Goal: Information Seeking & Learning: Learn about a topic

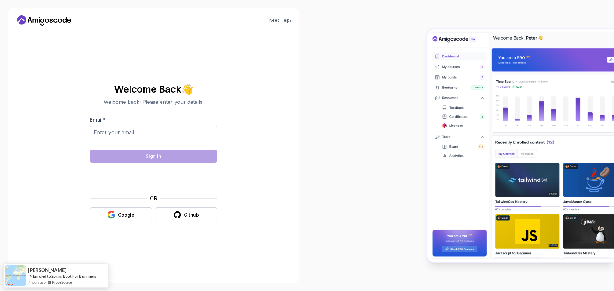
click at [404, 92] on body "Need Help? Welcome Back 👋 Welcome back! Please enter your details. Email * Sign…" at bounding box center [307, 145] width 614 height 291
click at [166, 136] on input "Email *" at bounding box center [154, 132] width 128 height 13
type input "omoruyiomofonmwan@yahoo.com"
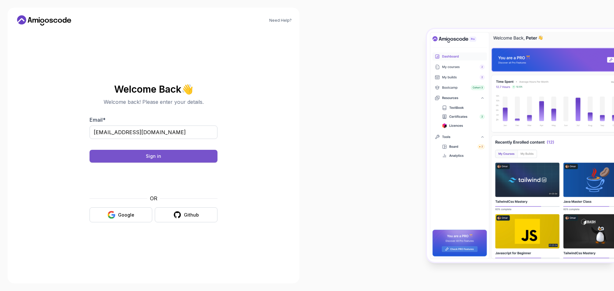
click at [129, 157] on button "Sign in" at bounding box center [154, 156] width 128 height 13
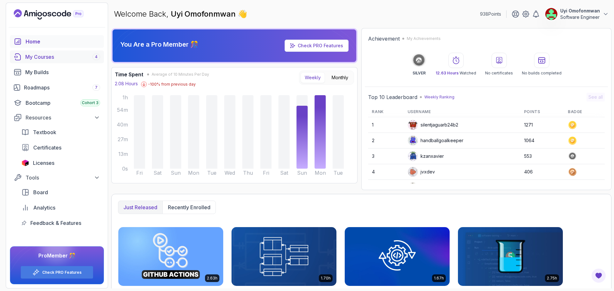
click at [36, 60] on div "My Courses 4" at bounding box center [62, 57] width 75 height 8
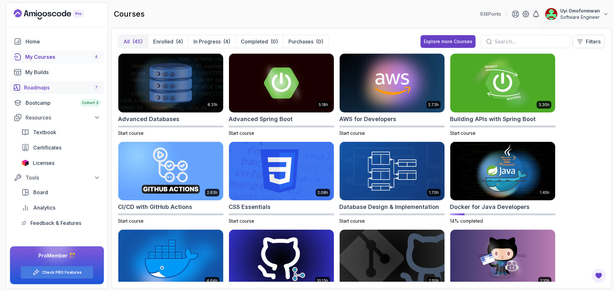
click at [45, 88] on div "Roadmaps 7" at bounding box center [62, 88] width 76 height 8
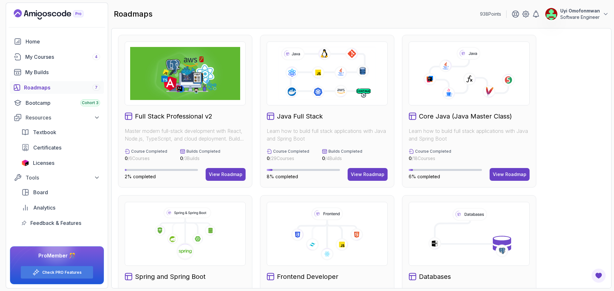
click at [192, 270] on div "Spring and Spring Boot Learn how to build full stack applications with Java and…" at bounding box center [185, 271] width 134 height 153
click at [583, 104] on div "Full Stack Professional v2 Master modern full-stack development with React, Nod…" at bounding box center [361, 272] width 487 height 474
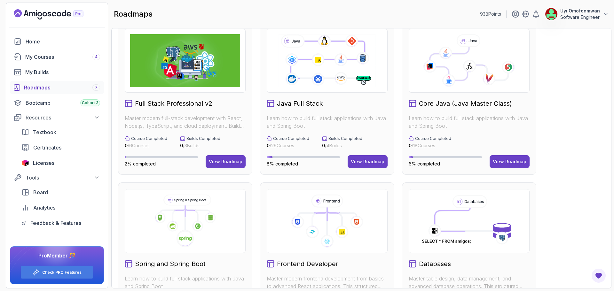
scroll to position [115, 0]
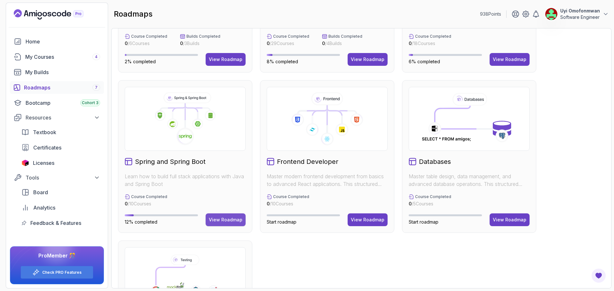
click at [220, 218] on div "View Roadmap" at bounding box center [226, 220] width 34 height 6
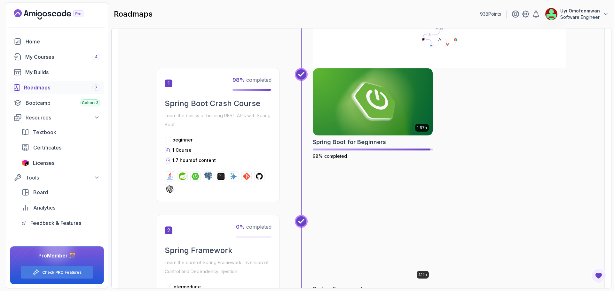
scroll to position [122, 0]
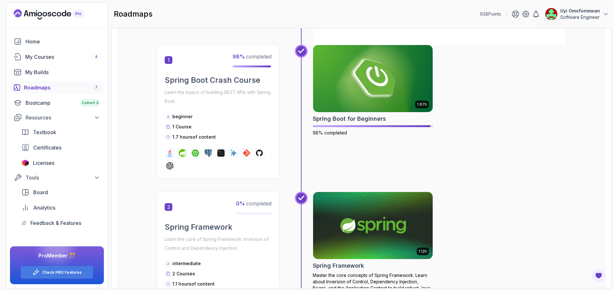
drag, startPoint x: 358, startPoint y: 115, endPoint x: 404, endPoint y: 274, distance: 165.2
click at [404, 274] on p "Master the core concepts of Spring Framework. Learn about Inversion of Control,…" at bounding box center [373, 285] width 120 height 26
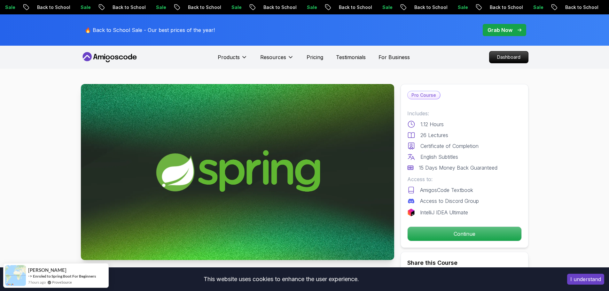
click at [479, 235] on p "Continue" at bounding box center [464, 233] width 108 height 13
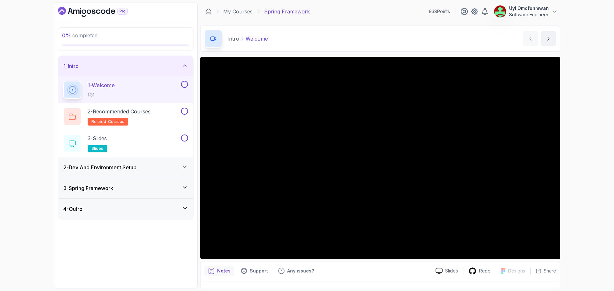
click at [164, 161] on div "2 - Dev And Environment Setup" at bounding box center [125, 167] width 135 height 20
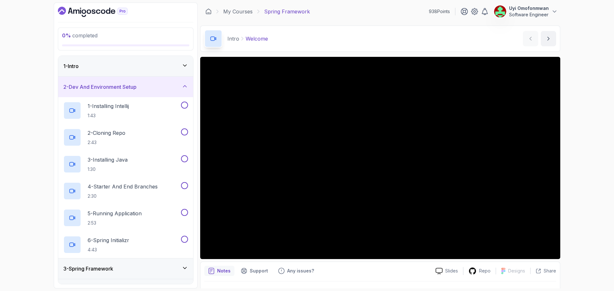
click at [172, 67] on div "1 - Intro" at bounding box center [125, 66] width 125 height 8
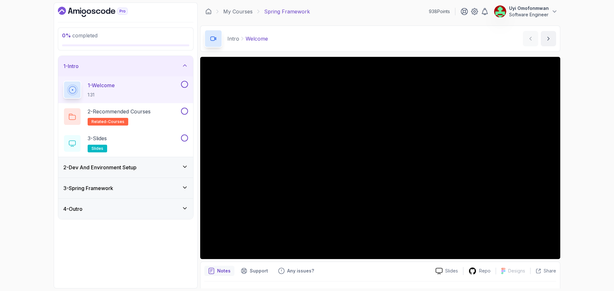
click at [145, 185] on div "3 - Spring Framework" at bounding box center [125, 189] width 125 height 8
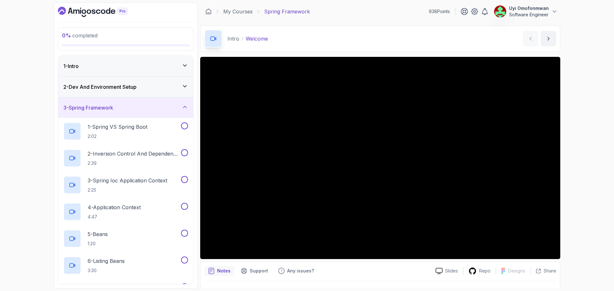
click at [150, 107] on div "3 - Spring Framework" at bounding box center [125, 108] width 125 height 8
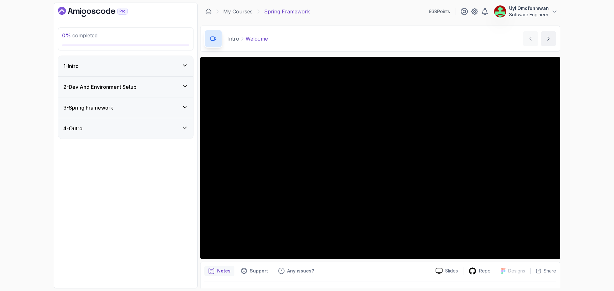
click at [152, 125] on div "4 - Outro" at bounding box center [125, 129] width 125 height 8
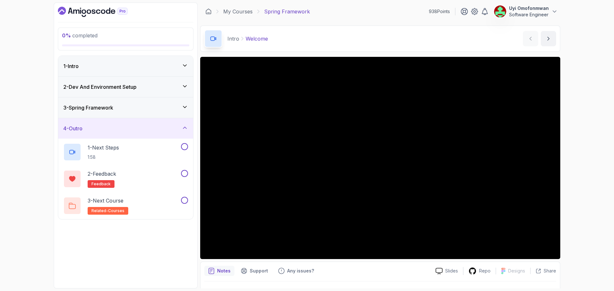
click at [152, 125] on div "4 - Outro" at bounding box center [125, 129] width 125 height 8
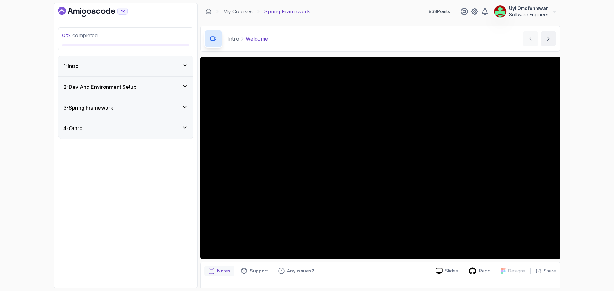
click at [151, 105] on div "3 - Spring Framework" at bounding box center [125, 108] width 125 height 8
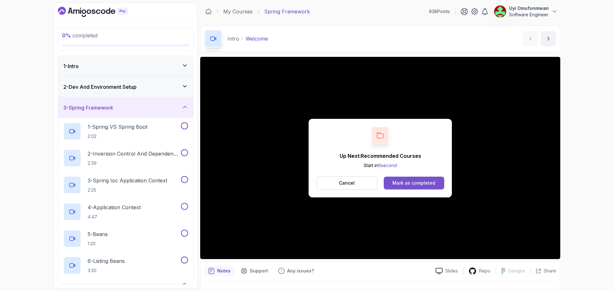
click at [405, 185] on div "Mark as completed" at bounding box center [413, 183] width 43 height 6
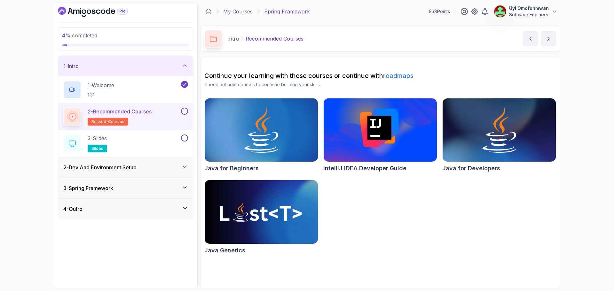
click at [181, 108] on div at bounding box center [184, 111] width 8 height 7
click at [185, 112] on button at bounding box center [184, 111] width 7 height 7
click at [150, 145] on div "3 - Slides slides" at bounding box center [121, 144] width 116 height 18
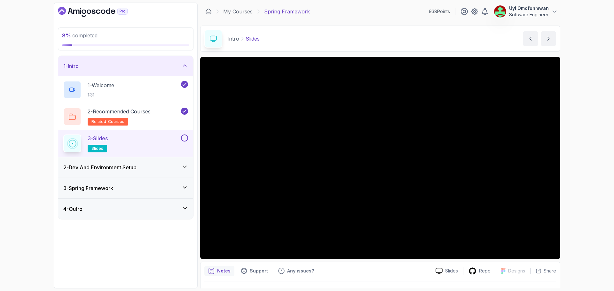
click at [185, 140] on button at bounding box center [184, 138] width 7 height 7
click at [150, 166] on div "2 - Dev And Environment Setup" at bounding box center [125, 168] width 125 height 8
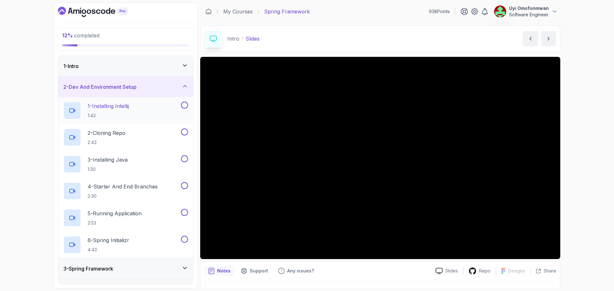
click at [136, 112] on div "1 - Installing Intellij 1:43" at bounding box center [121, 111] width 116 height 18
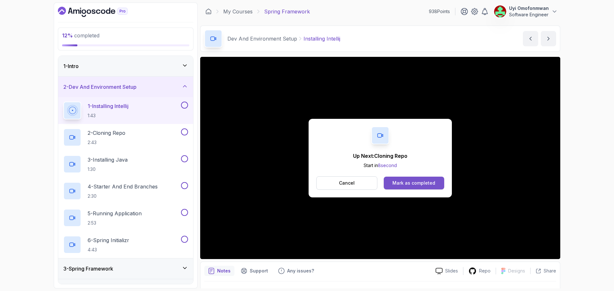
click at [435, 186] on button "Mark as completed" at bounding box center [414, 183] width 60 height 13
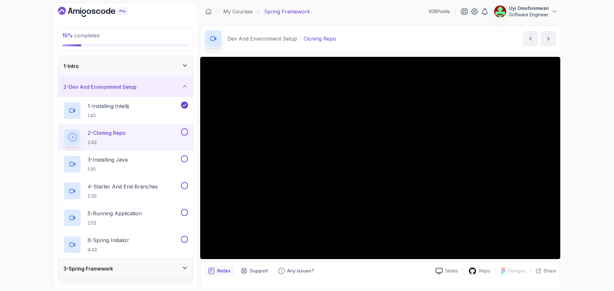
click at [584, 187] on div "15 % completed 1 - Intro 2 - Dev And Environment Setup 1 - Installing Intellij …" at bounding box center [307, 145] width 614 height 291
click at [479, 270] on div "Repo" at bounding box center [479, 271] width 32 height 8
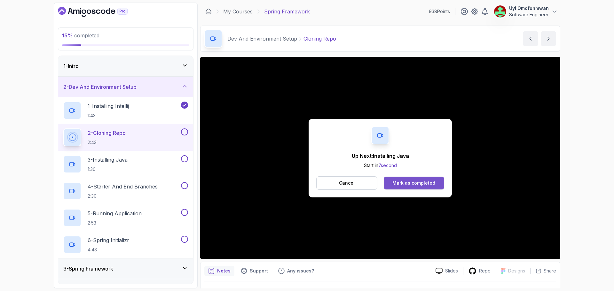
click at [434, 180] on div "Mark as completed" at bounding box center [413, 183] width 43 height 6
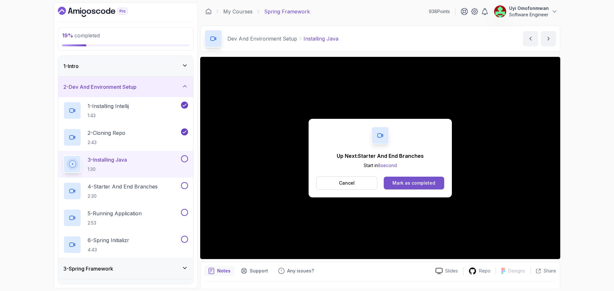
click at [416, 179] on button "Mark as completed" at bounding box center [414, 183] width 60 height 13
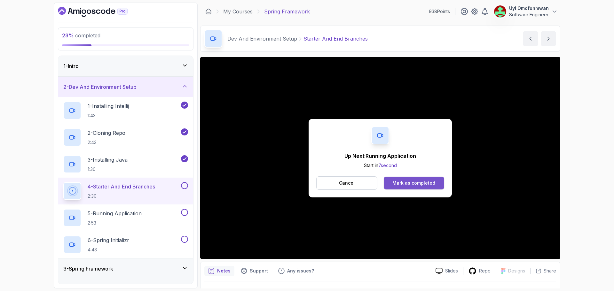
click at [421, 184] on div "Mark as completed" at bounding box center [413, 183] width 43 height 6
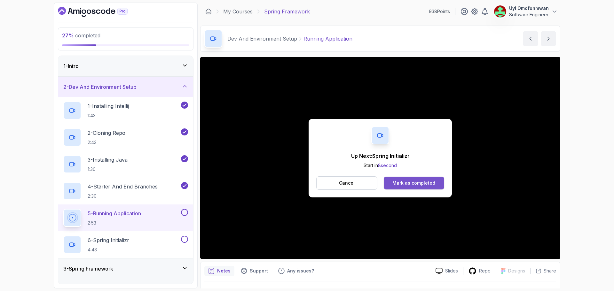
click at [425, 182] on div "Mark as completed" at bounding box center [413, 183] width 43 height 6
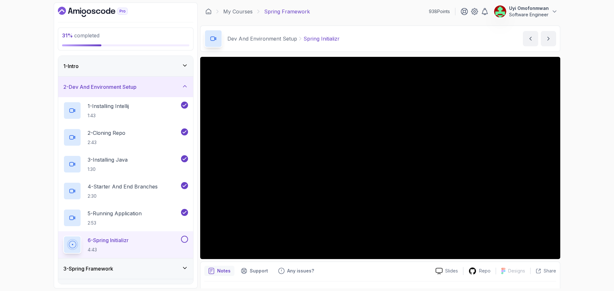
click at [144, 89] on div "2 - Dev And Environment Setup" at bounding box center [125, 87] width 125 height 8
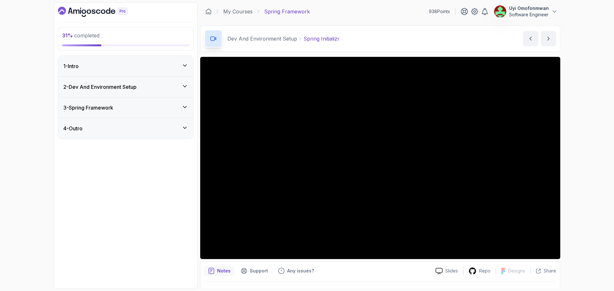
click at [146, 110] on div "3 - Spring Framework" at bounding box center [125, 108] width 125 height 8
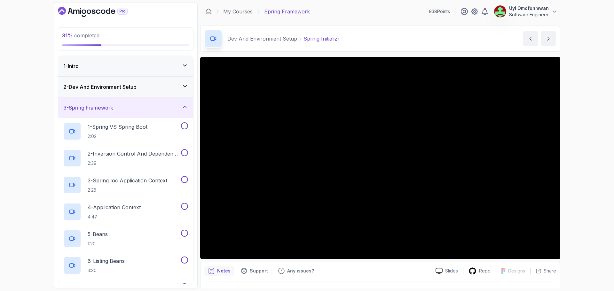
click at [165, 89] on div "2 - Dev And Environment Setup" at bounding box center [125, 87] width 125 height 8
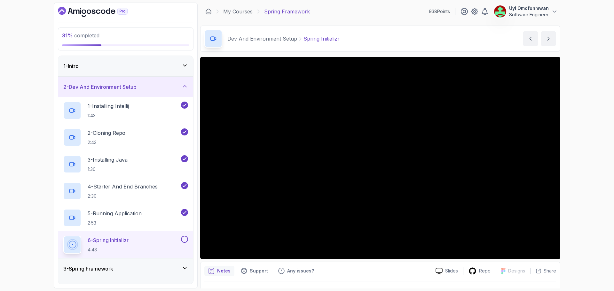
click at [165, 89] on div "2 - Dev And Environment Setup" at bounding box center [125, 87] width 125 height 8
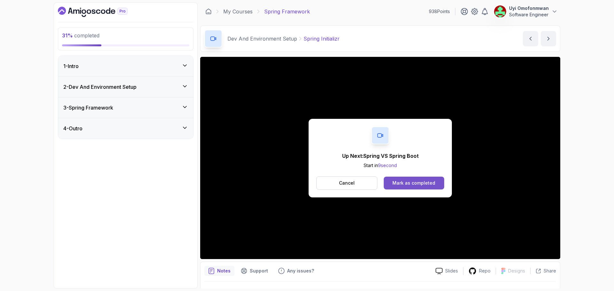
click at [409, 181] on div "Mark as completed" at bounding box center [413, 183] width 43 height 6
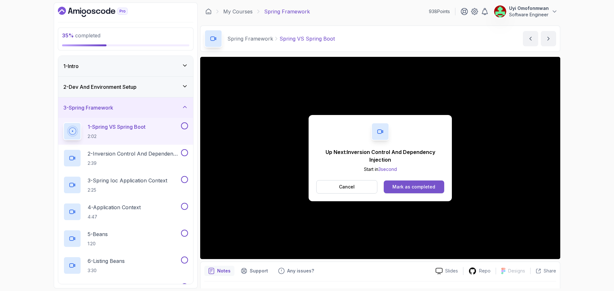
click at [409, 186] on div "Mark as completed" at bounding box center [413, 187] width 43 height 6
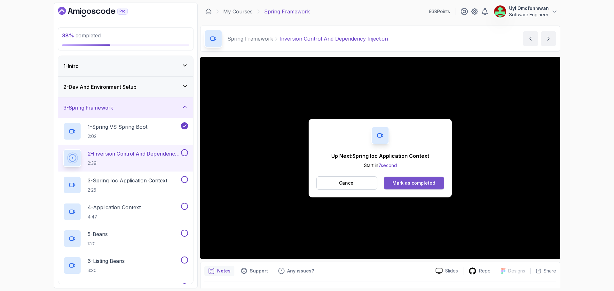
click at [413, 186] on div "Mark as completed" at bounding box center [413, 183] width 43 height 6
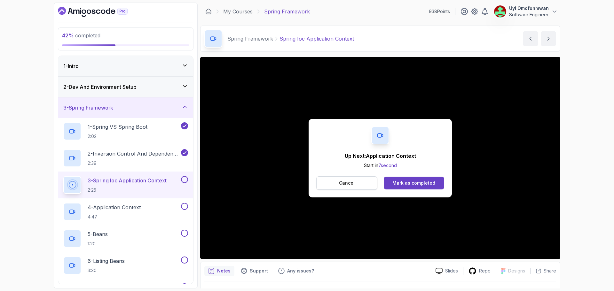
click at [345, 179] on button "Cancel" at bounding box center [346, 183] width 61 height 13
click at [425, 184] on div "Mark as completed" at bounding box center [413, 183] width 43 height 6
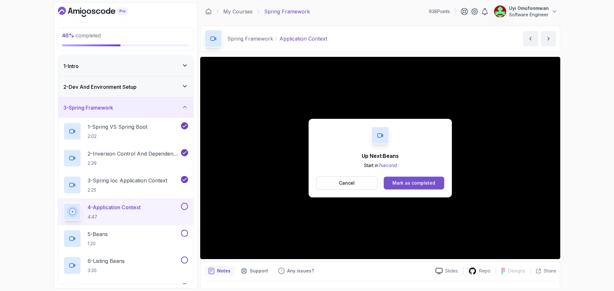
click at [419, 182] on div "Mark as completed" at bounding box center [413, 183] width 43 height 6
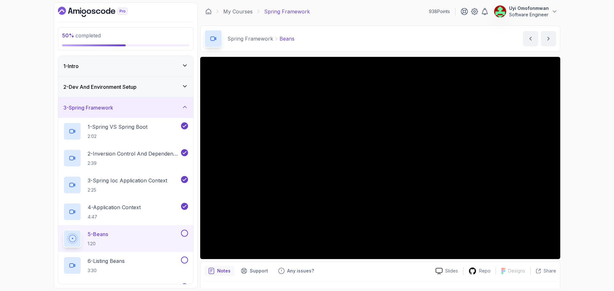
click at [111, 106] on h3 "3 - Spring Framework" at bounding box center [88, 108] width 50 height 8
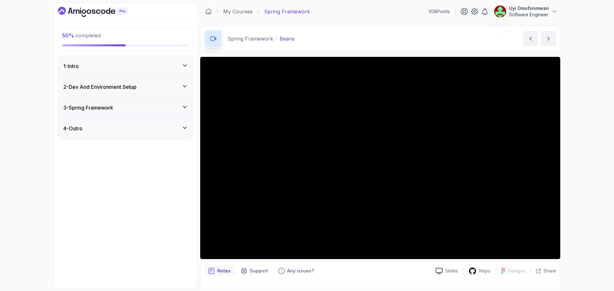
click at [110, 125] on div "4 - Outro" at bounding box center [125, 129] width 125 height 8
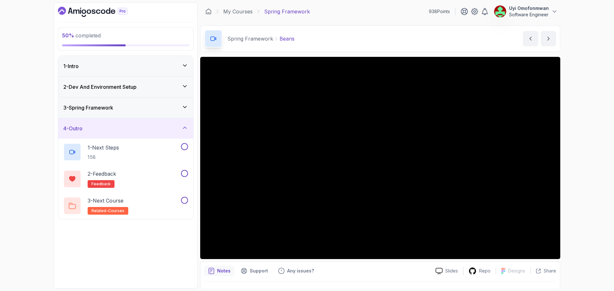
click at [105, 132] on div "4 - Outro" at bounding box center [125, 129] width 125 height 8
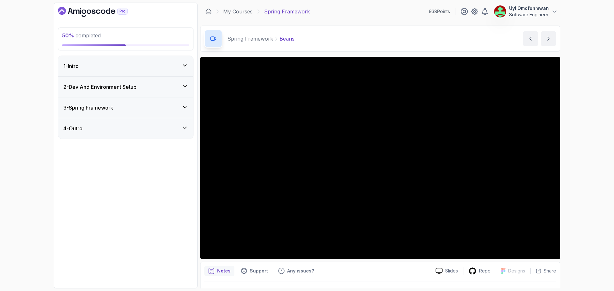
click at [98, 110] on h3 "3 - Spring Framework" at bounding box center [88, 108] width 50 height 8
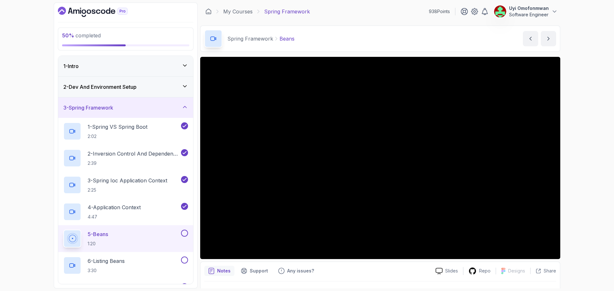
click at [42, 171] on div "50 % completed 1 - Intro 2 - Dev And Environment Setup 3 - Spring Framework 1 -…" at bounding box center [307, 145] width 614 height 291
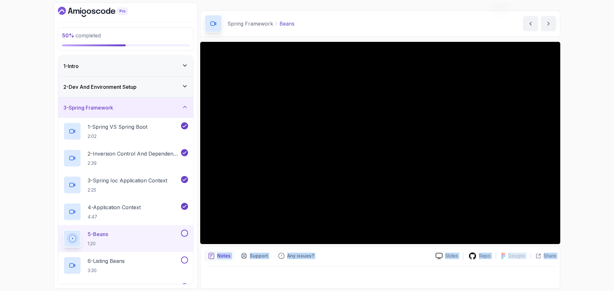
drag, startPoint x: 202, startPoint y: 266, endPoint x: 231, endPoint y: 280, distance: 32.5
click at [231, 280] on div "Notes Support Any issues? Slides Repo Designs Design not available Share" at bounding box center [380, 268] width 360 height 42
drag, startPoint x: 52, startPoint y: 222, endPoint x: 21, endPoint y: 205, distance: 35.7
click at [21, 205] on div "50 % completed 1 - Intro 2 - Dev And Environment Setup 3 - Spring Framework 1 -…" at bounding box center [307, 145] width 614 height 291
click at [13, 190] on div "50 % completed 1 - Intro 2 - Dev And Environment Setup 3 - Spring Framework 1 -…" at bounding box center [307, 145] width 614 height 291
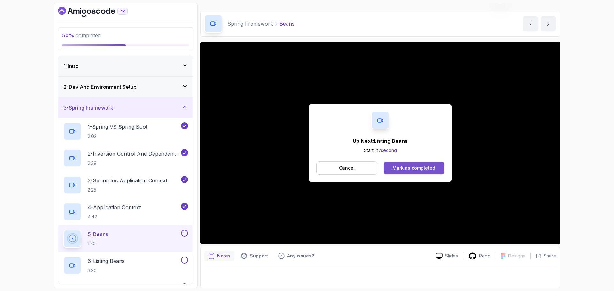
click at [403, 170] on div "Mark as completed" at bounding box center [413, 168] width 43 height 6
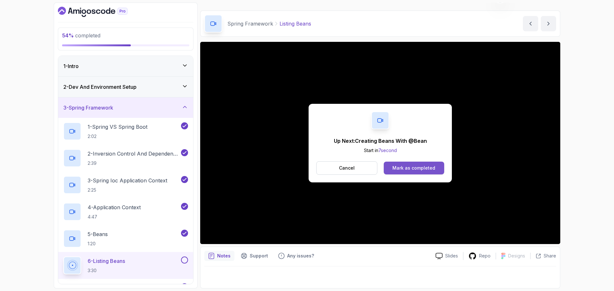
click at [425, 167] on div "Mark as completed" at bounding box center [413, 168] width 43 height 6
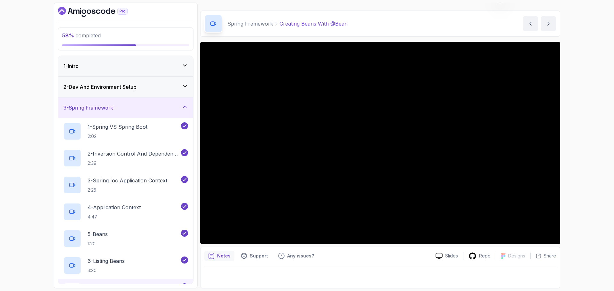
click at [126, 106] on div "3 - Spring Framework" at bounding box center [125, 108] width 125 height 8
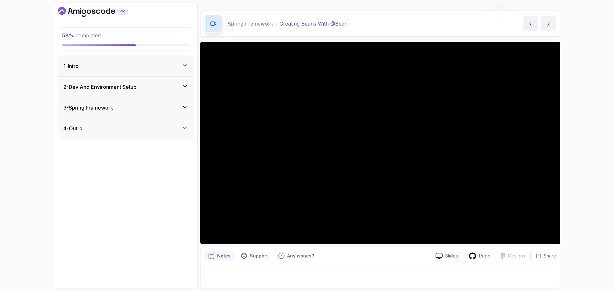
click at [130, 129] on div "4 - Outro" at bounding box center [125, 129] width 125 height 8
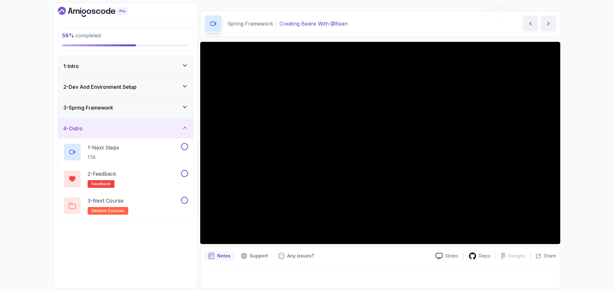
click at [130, 129] on div "4 - Outro" at bounding box center [125, 129] width 125 height 8
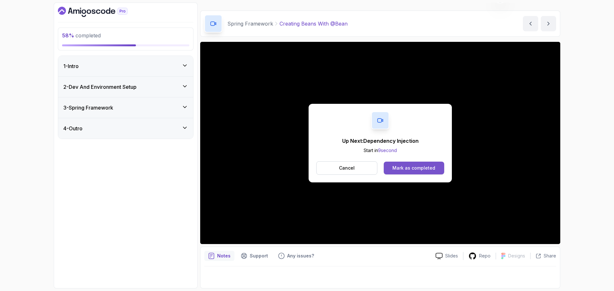
click at [416, 171] on button "Mark as completed" at bounding box center [414, 168] width 60 height 13
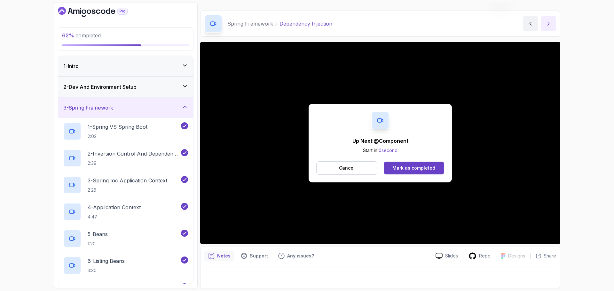
click at [545, 24] on button "next content" at bounding box center [548, 23] width 15 height 15
click at [417, 167] on div "Mark as completed" at bounding box center [413, 168] width 43 height 6
click at [421, 167] on div "Mark as completed" at bounding box center [413, 168] width 43 height 6
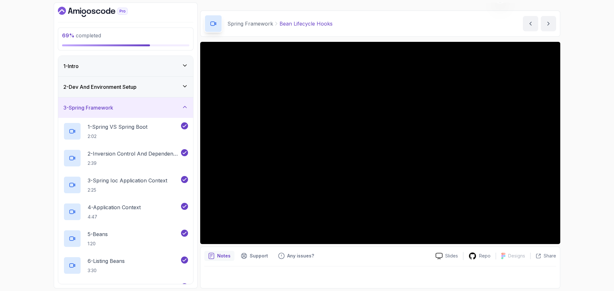
click at [37, 104] on div "69 % completed 1 - Intro 2 - Dev And Environment Setup 3 - Spring Framework 1 -…" at bounding box center [307, 145] width 614 height 291
